Goal: Information Seeking & Learning: Learn about a topic

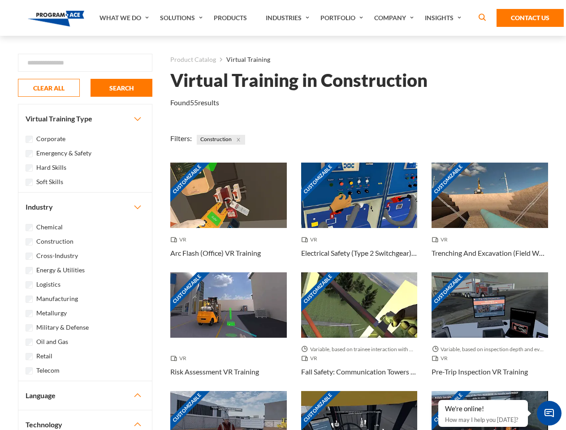
click at [125, 18] on link "What We Do" at bounding box center [125, 18] width 61 height 36
click at [182, 18] on link "Solutions" at bounding box center [183, 18] width 54 height 36
click at [289, 18] on link "Industries" at bounding box center [288, 18] width 55 height 36
click at [396, 18] on link "Company" at bounding box center [395, 18] width 51 height 36
click at [445, 18] on link "Insights" at bounding box center [444, 18] width 48 height 36
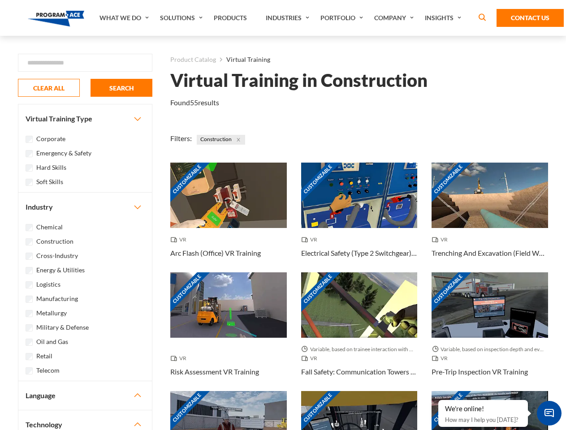
click at [0, 0] on div "Blog White Papers News" at bounding box center [0, 0] width 0 height 0
click at [0, 0] on strong "How Virtual Learning Can Enhance Workforce Productivity: A Guide for L&D Manage…" at bounding box center [0, 0] width 0 height 0
click at [549, 413] on span "Minimize live chat window" at bounding box center [549, 413] width 33 height 33
click at [439, 401] on div "Customizable" at bounding box center [490, 423] width 117 height 65
